Goal: Transaction & Acquisition: Purchase product/service

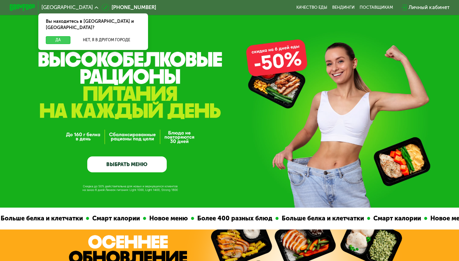
click at [61, 36] on button "Да" at bounding box center [58, 40] width 25 height 8
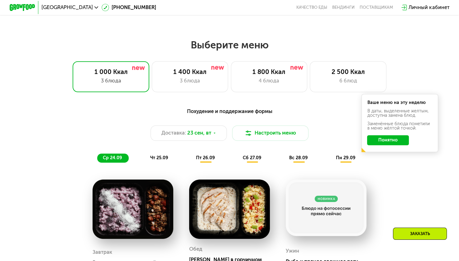
scroll to position [374, 0]
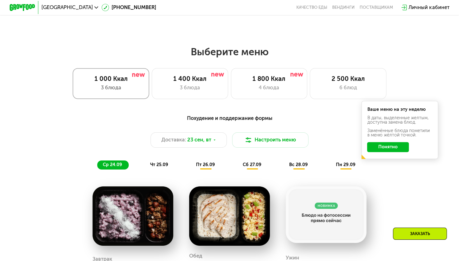
click at [104, 81] on div "1 000 Ккал" at bounding box center [111, 79] width 63 height 8
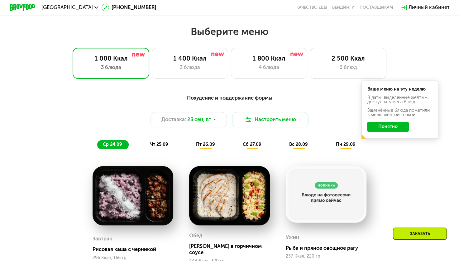
scroll to position [406, 0]
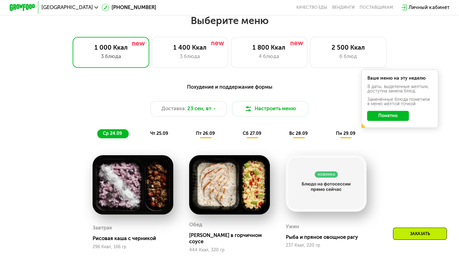
click at [158, 135] on span "чт 25.09" at bounding box center [159, 133] width 18 height 5
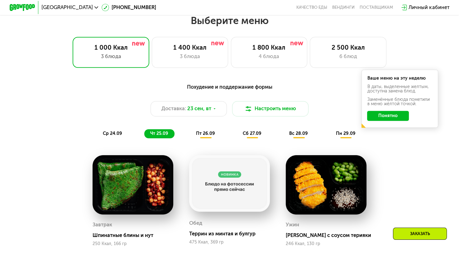
click at [202, 136] on span "пт 26.09" at bounding box center [205, 133] width 19 height 5
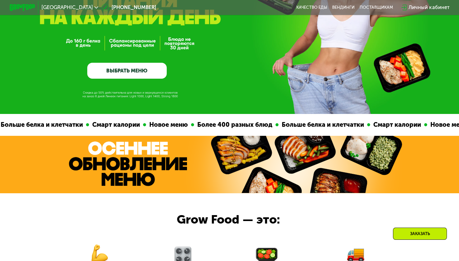
scroll to position [0, 0]
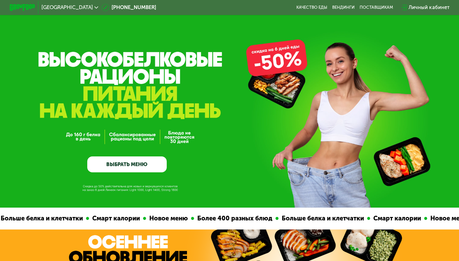
click at [122, 167] on link "ВЫБРАТЬ МЕНЮ" at bounding box center [127, 164] width 80 height 16
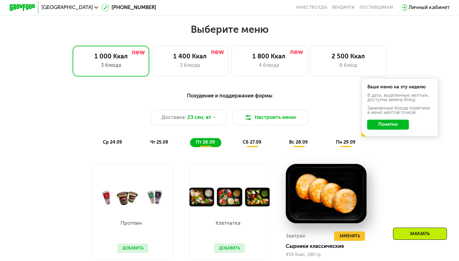
scroll to position [407, 0]
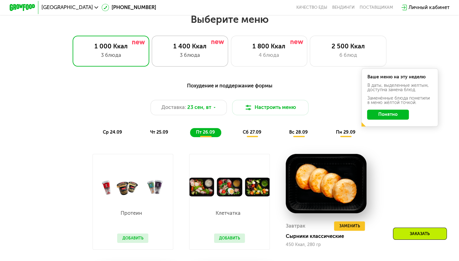
click at [180, 54] on div "3 блюда" at bounding box center [189, 55] width 63 height 8
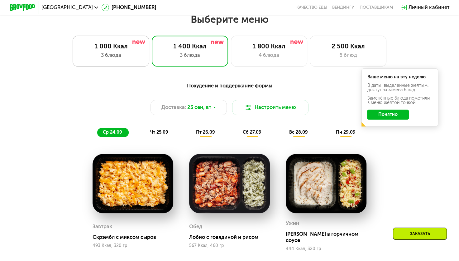
click at [118, 46] on div "1 000 Ккал" at bounding box center [111, 46] width 63 height 8
